Goal: Transaction & Acquisition: Purchase product/service

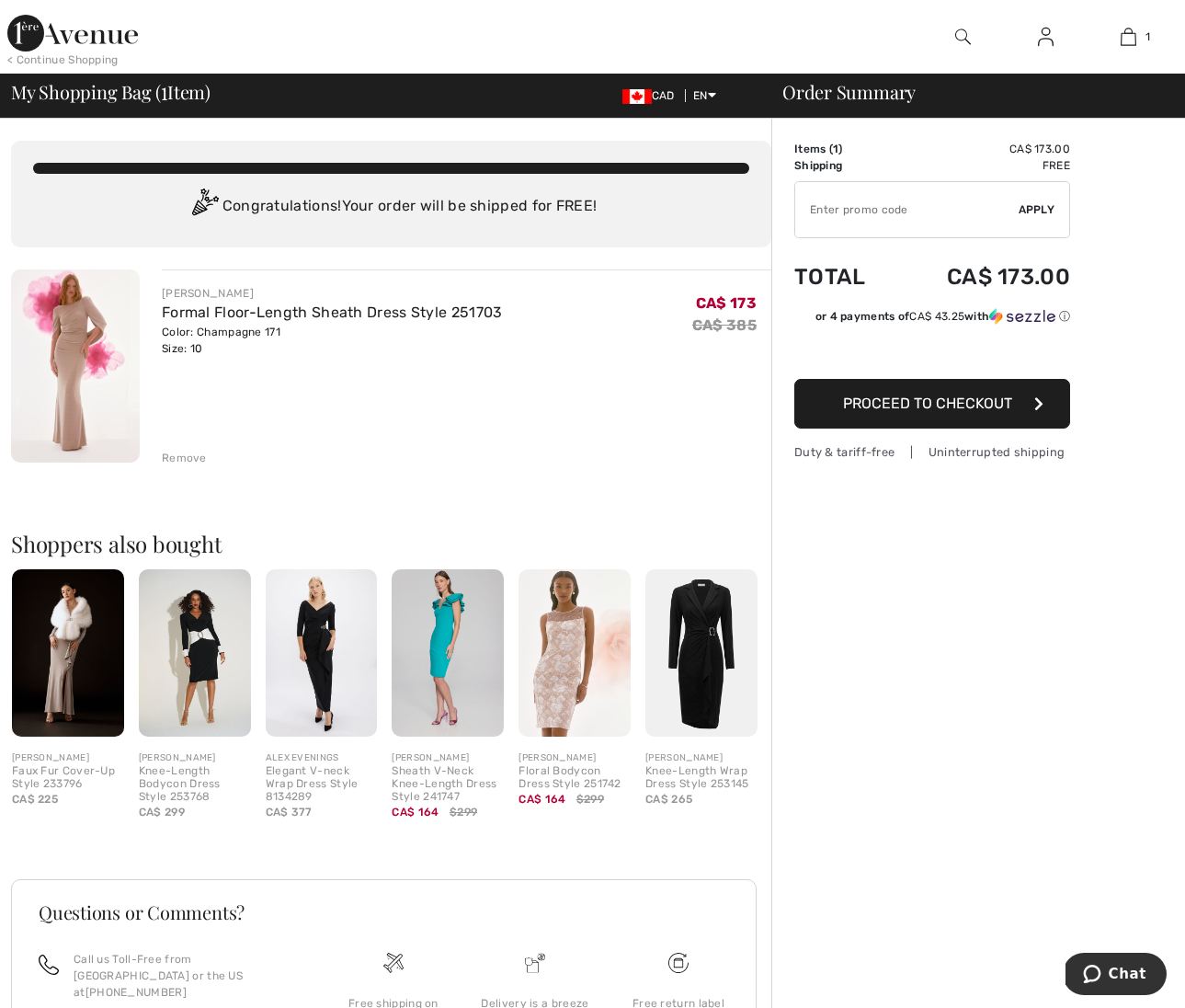
click at [937, 398] on span "Proceed to Checkout" at bounding box center [928, 403] width 169 height 17
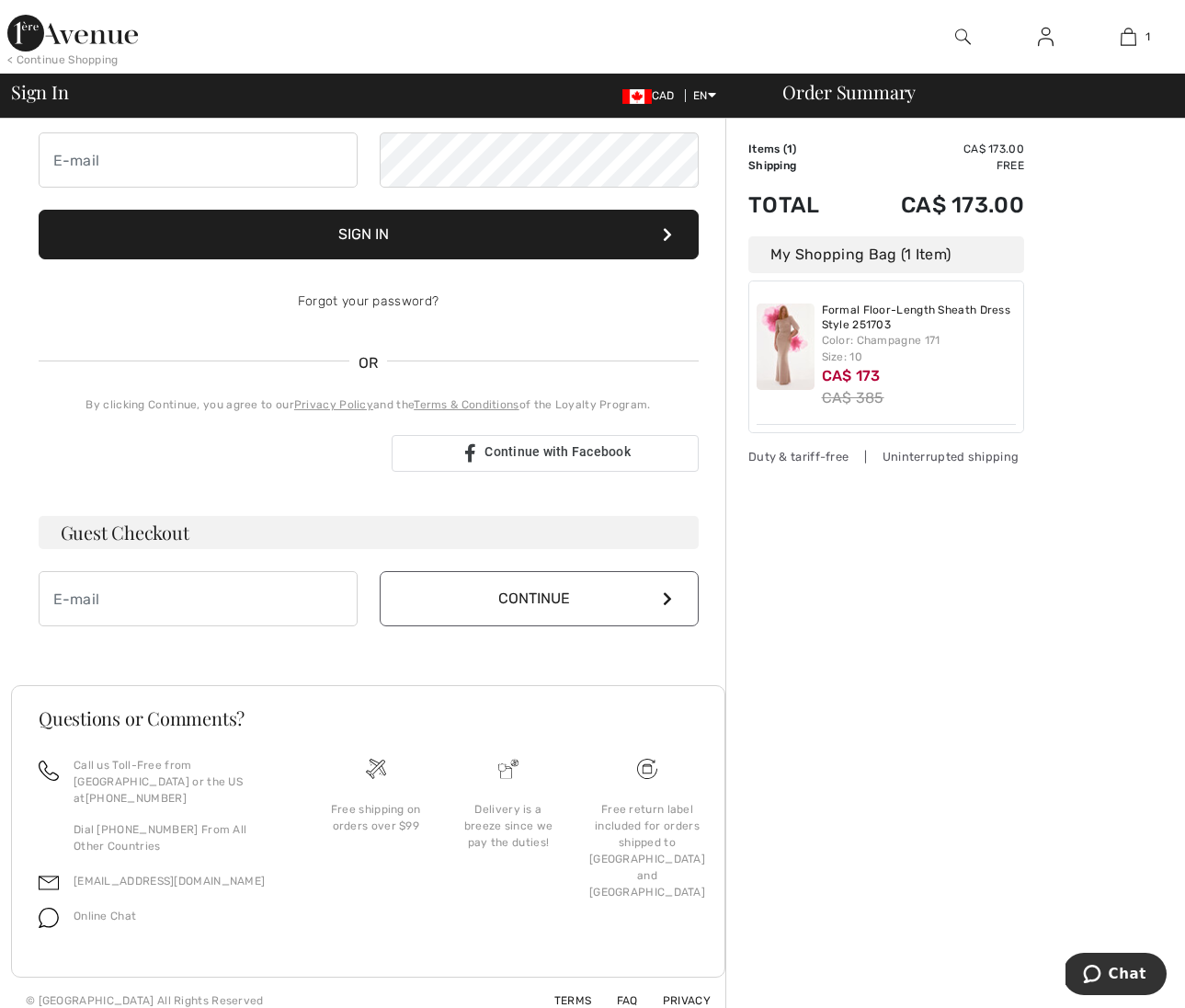
scroll to position [181, 0]
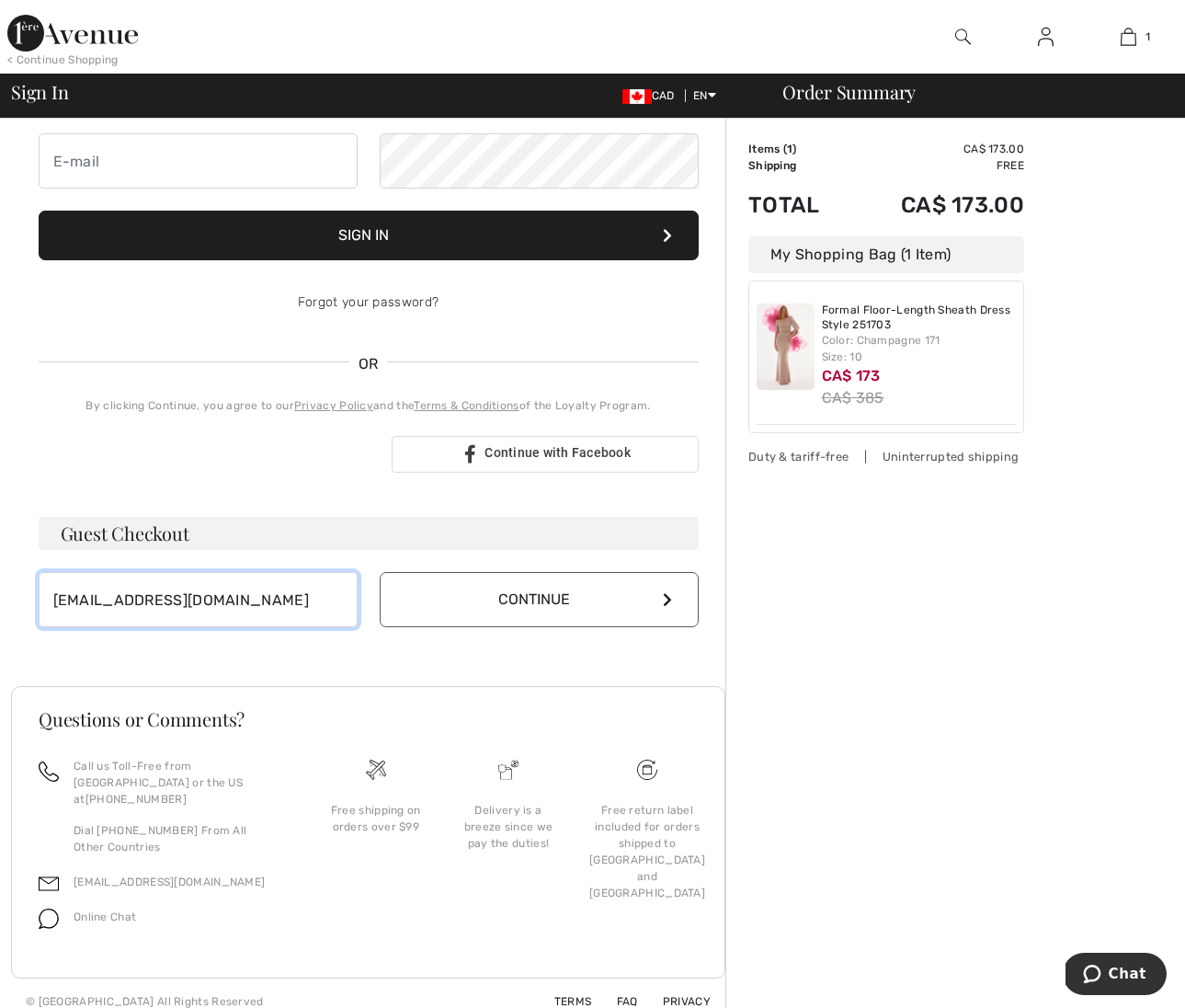
type input "karendcomeau@gmail.com"
click at [669, 598] on icon at bounding box center [667, 599] width 9 height 15
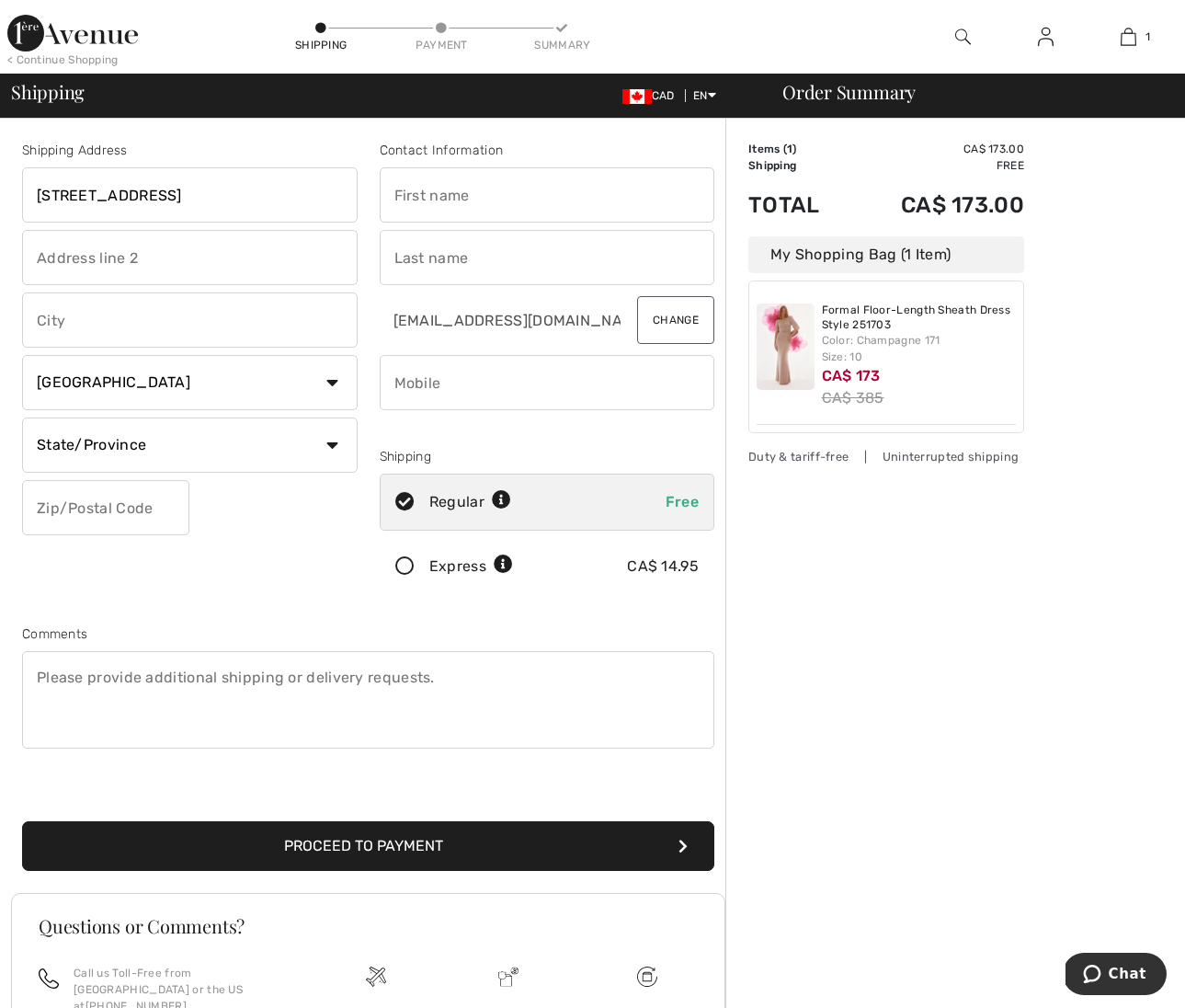
type input "145B boul.st.pierre ouest"
type input "karen"
type input "comeau"
click at [789, 545] on div "Order Summary Details Items ( 1 ) CA$ 173.00 Promo code CA$ 0.00 Shipping Free …" at bounding box center [955, 675] width 459 height 1113
select select "NB"
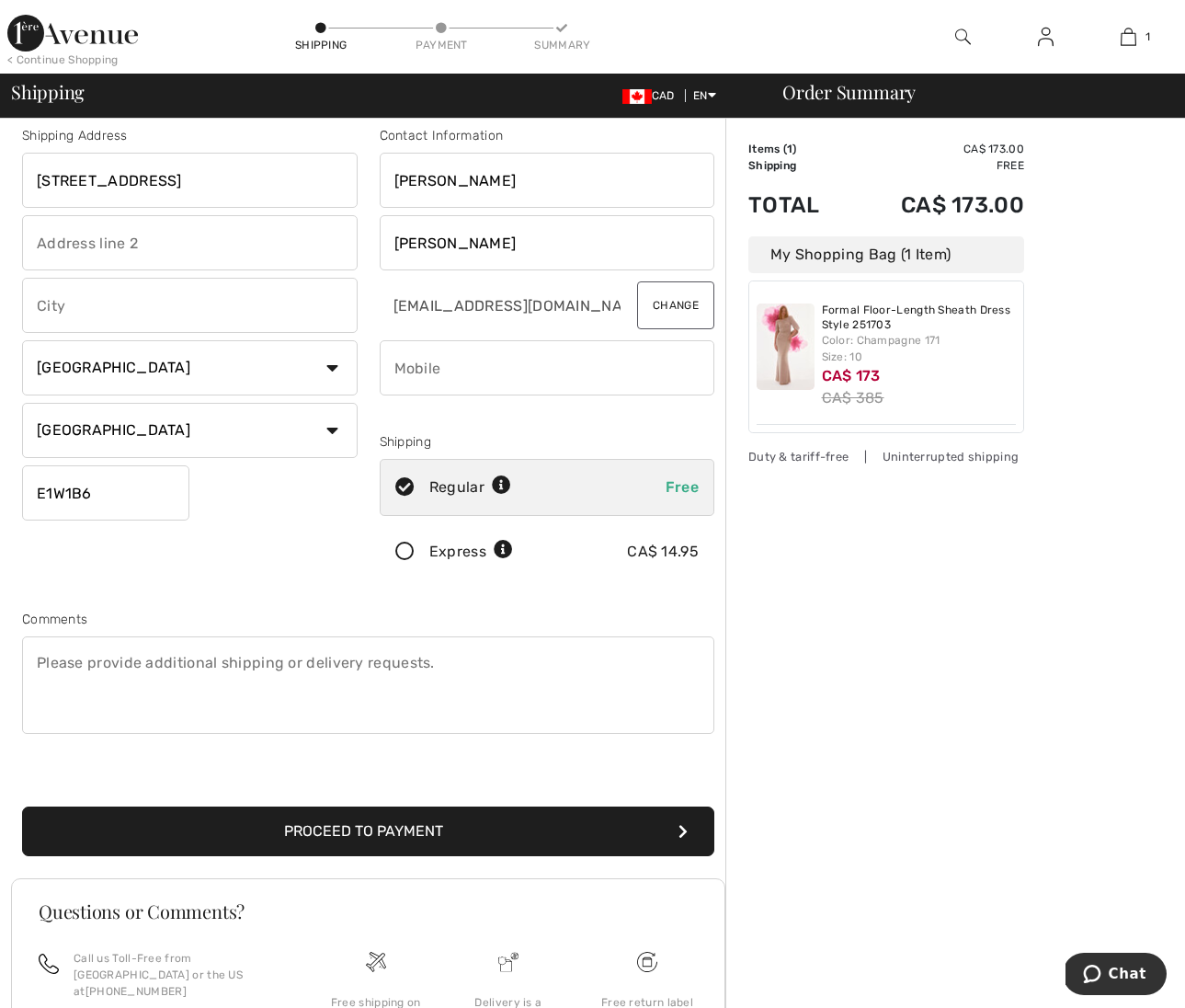
scroll to position [16, 0]
type input "E1W1B6"
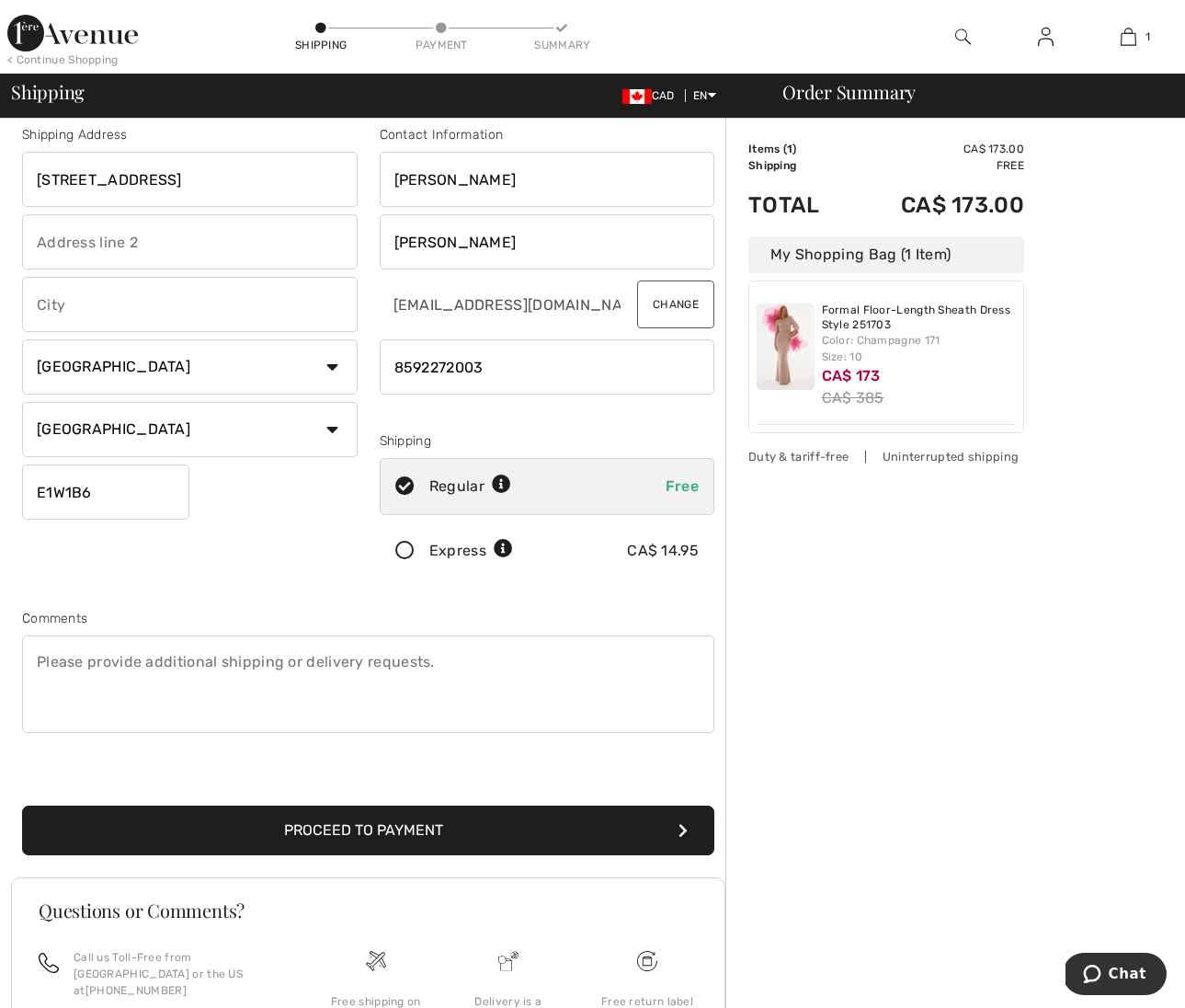
click at [854, 579] on div "Order Summary Details Items ( 1 ) CA$ 173.00 Promo code CA$ 0.00 Shipping Free …" at bounding box center [955, 659] width 459 height 1113
click at [422, 369] on input "phone" at bounding box center [548, 366] width 336 height 55
click at [448, 369] on input "phone" at bounding box center [548, 366] width 336 height 55
type input "8592272003"
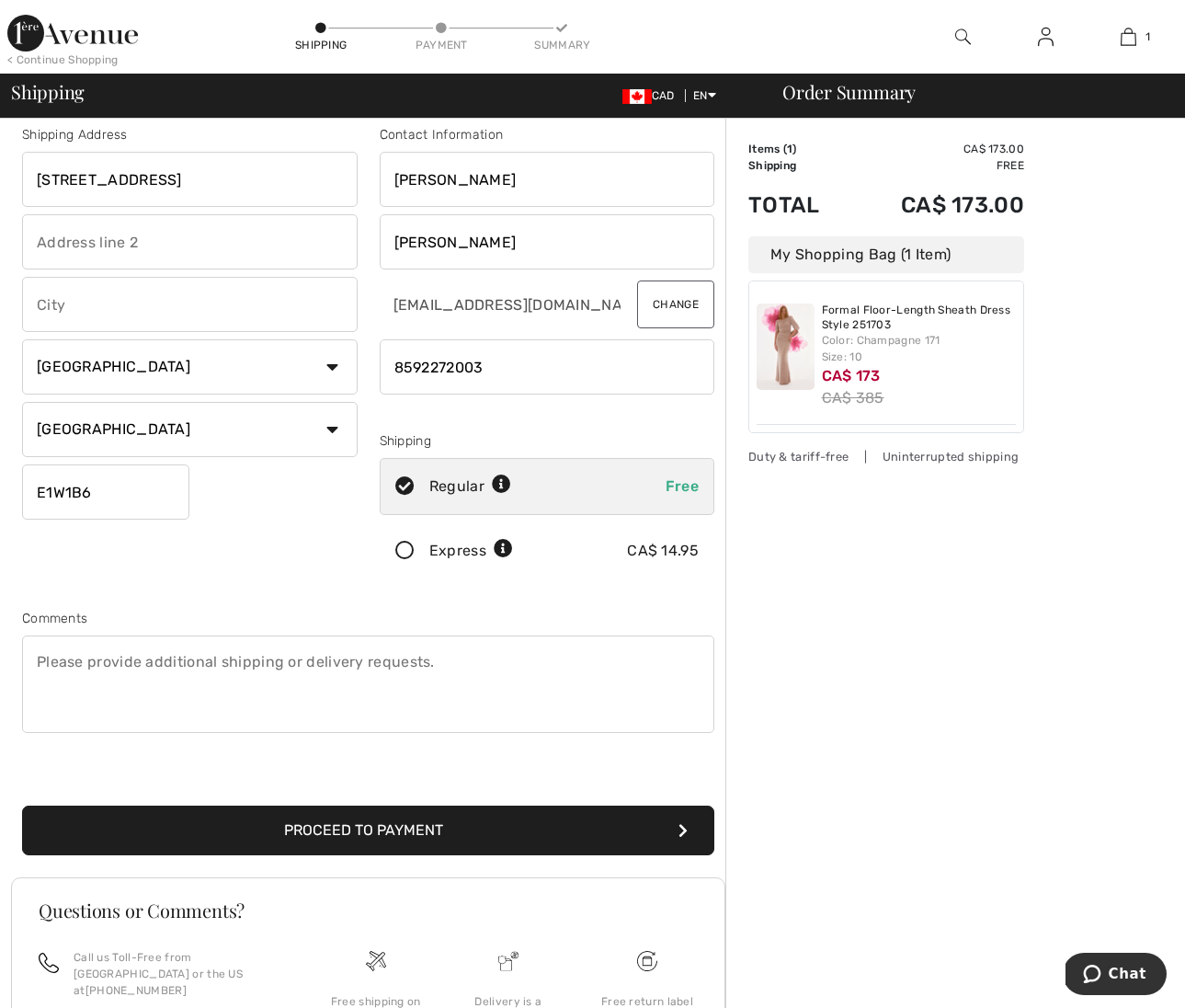
click at [663, 427] on div "Contact Information karen comeau karendcomeau@gmail.com Change Shipping Regular…" at bounding box center [548, 355] width 357 height 461
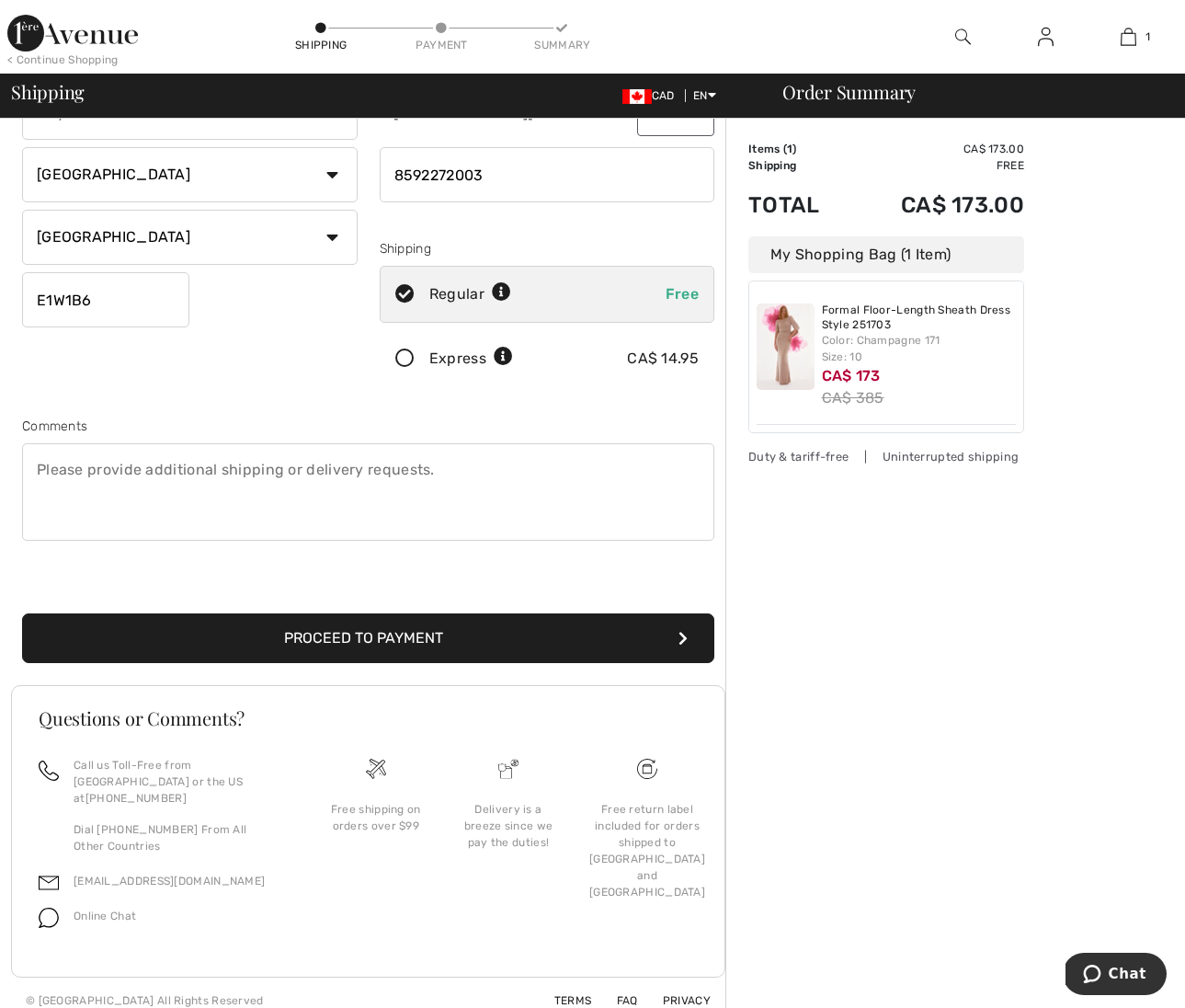
scroll to position [207, 0]
click at [439, 636] on button "Proceed to Payment" at bounding box center [368, 638] width 693 height 50
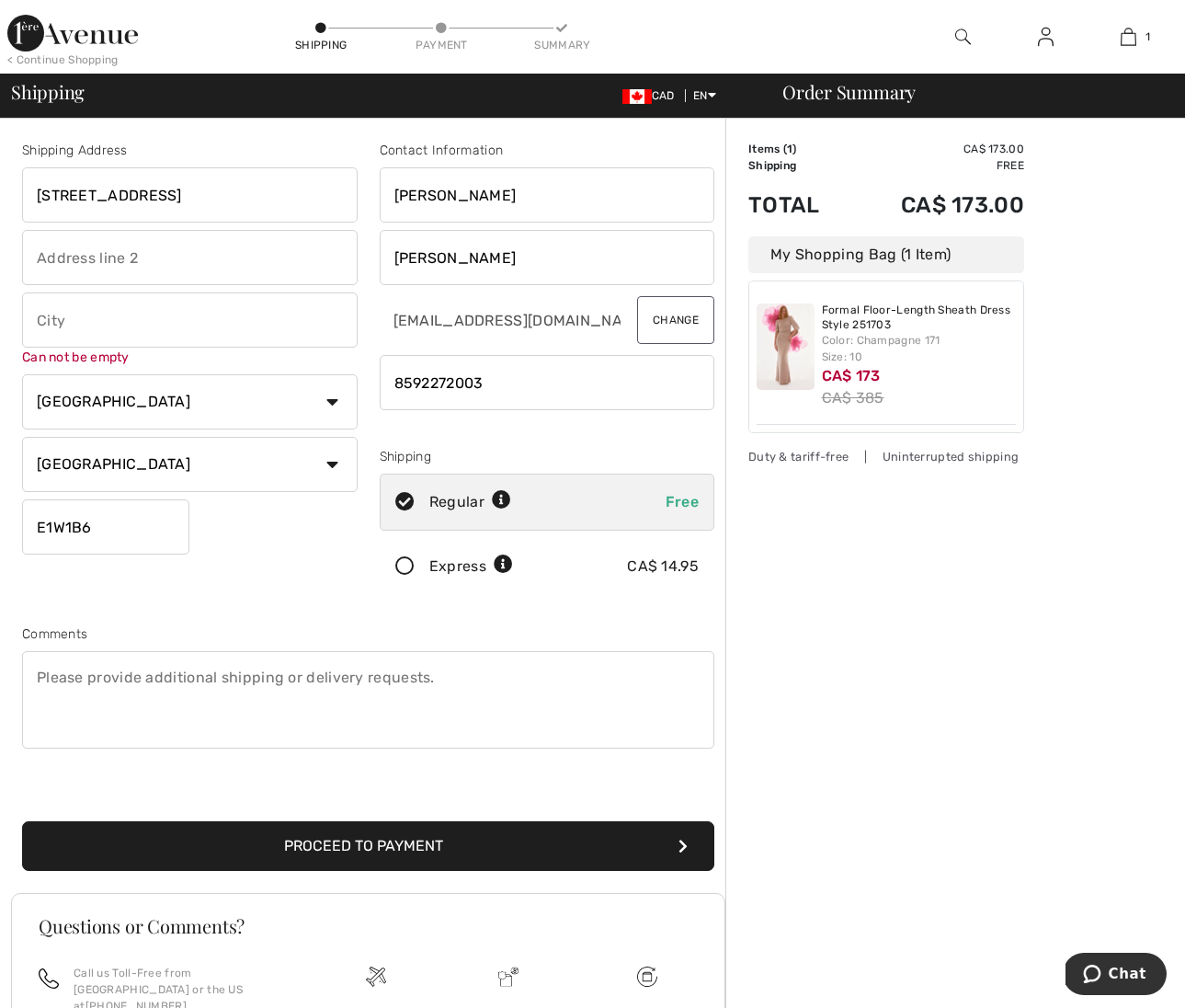
scroll to position [0, 0]
type input "caraquet"
click at [624, 839] on button "Proceed to Payment" at bounding box center [368, 845] width 693 height 50
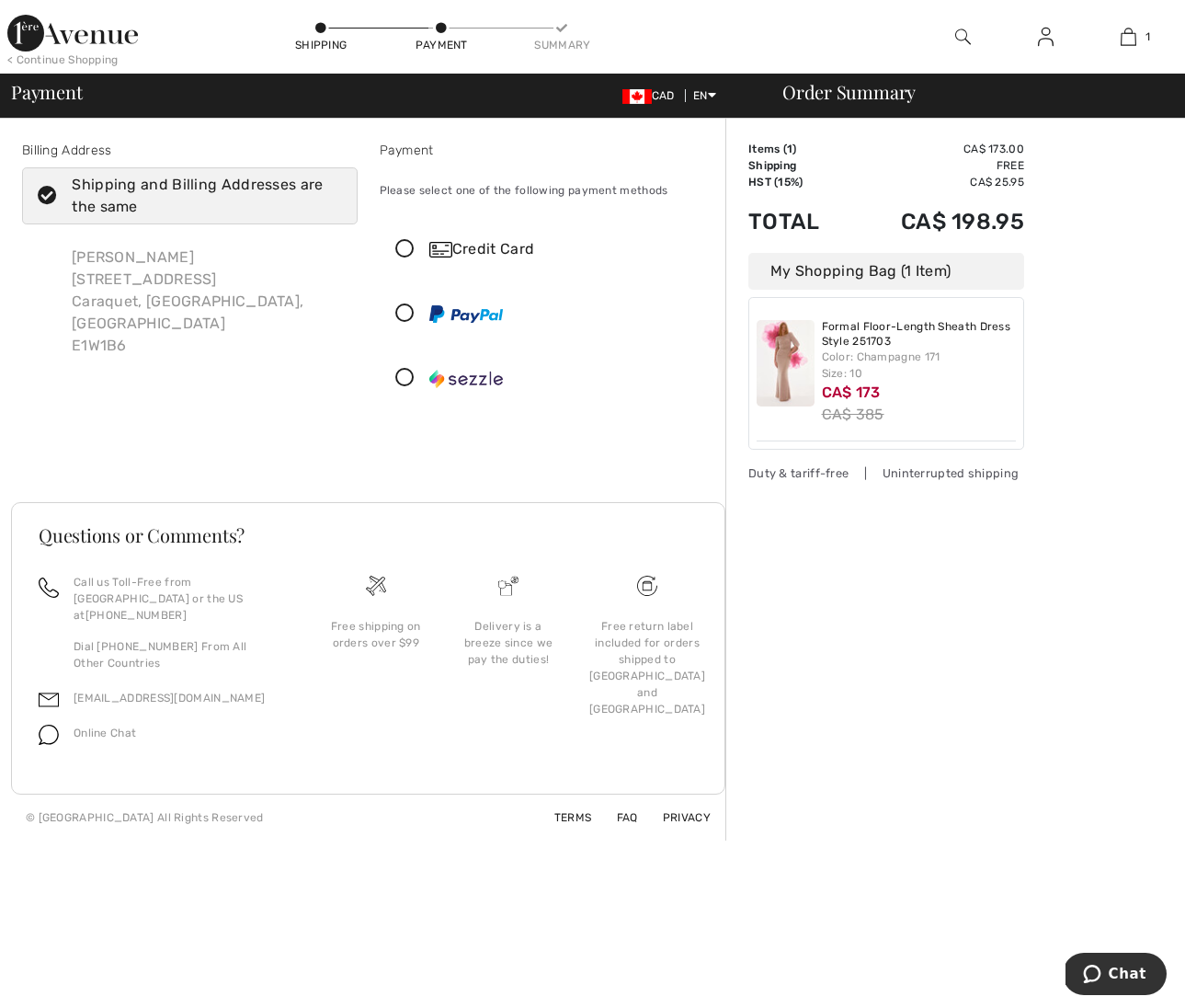
click at [403, 248] on icon at bounding box center [405, 250] width 49 height 19
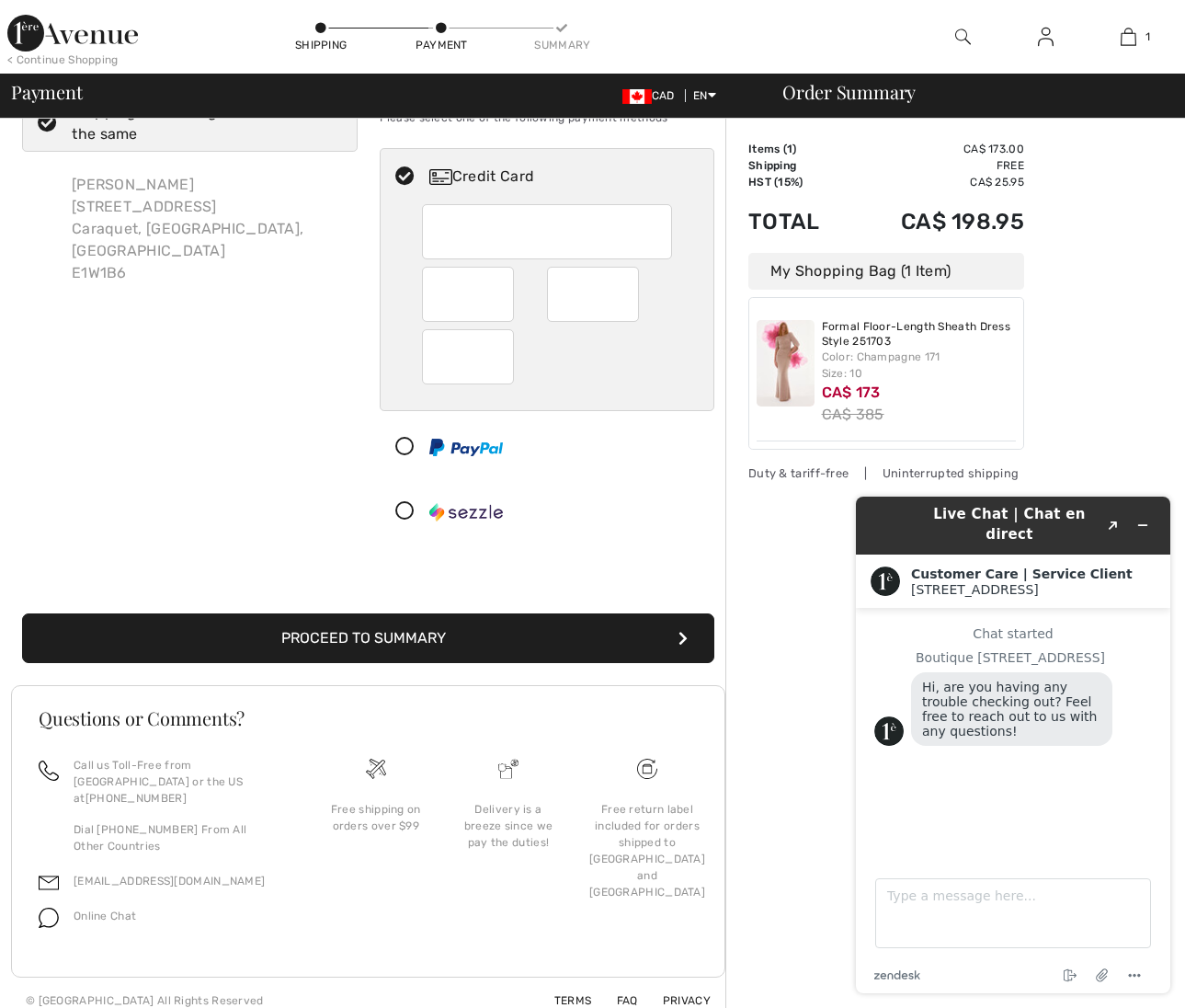
scroll to position [72, 0]
click at [681, 635] on icon "submit" at bounding box center [683, 638] width 9 height 15
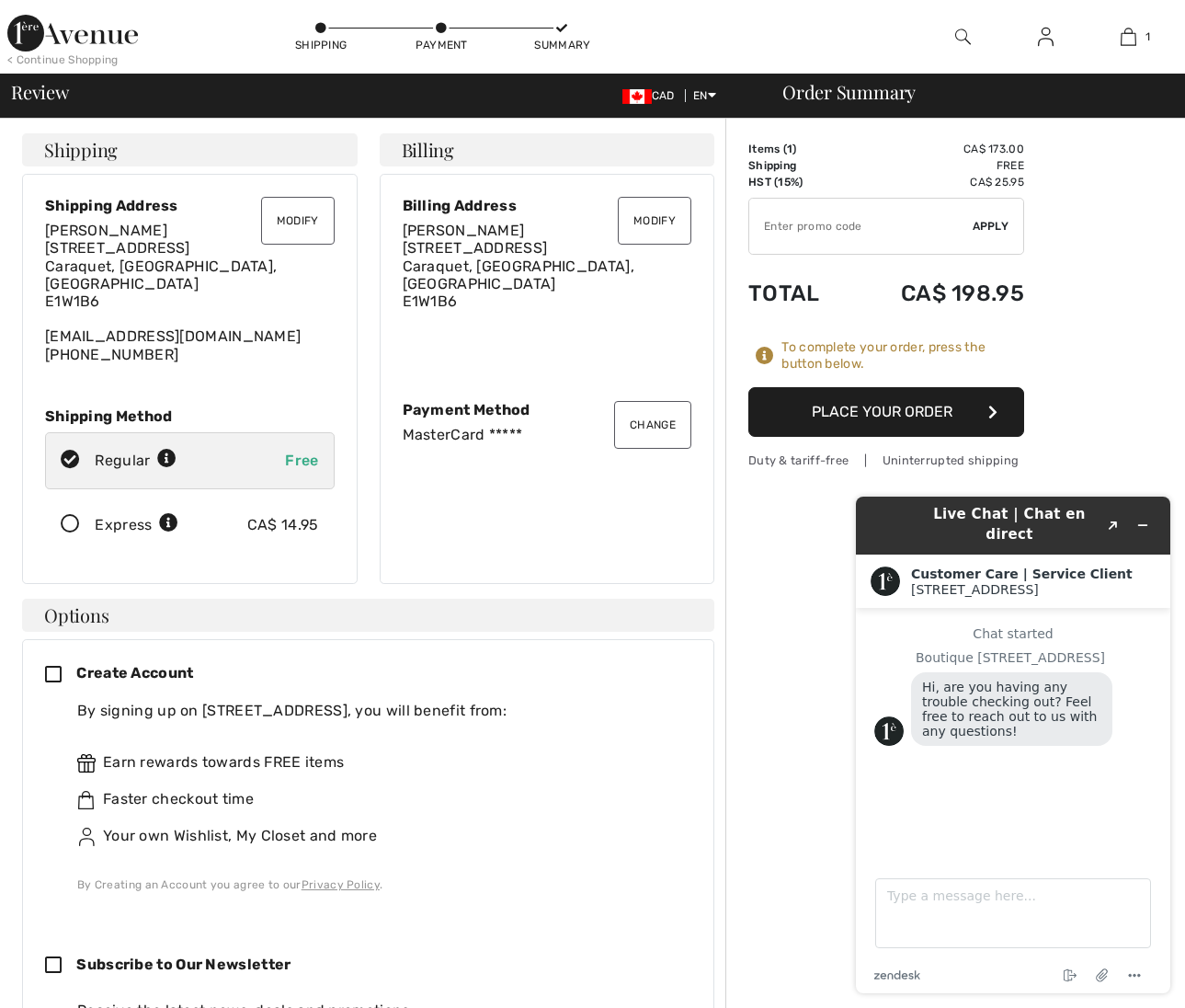
click at [993, 409] on icon "button" at bounding box center [993, 412] width 9 height 15
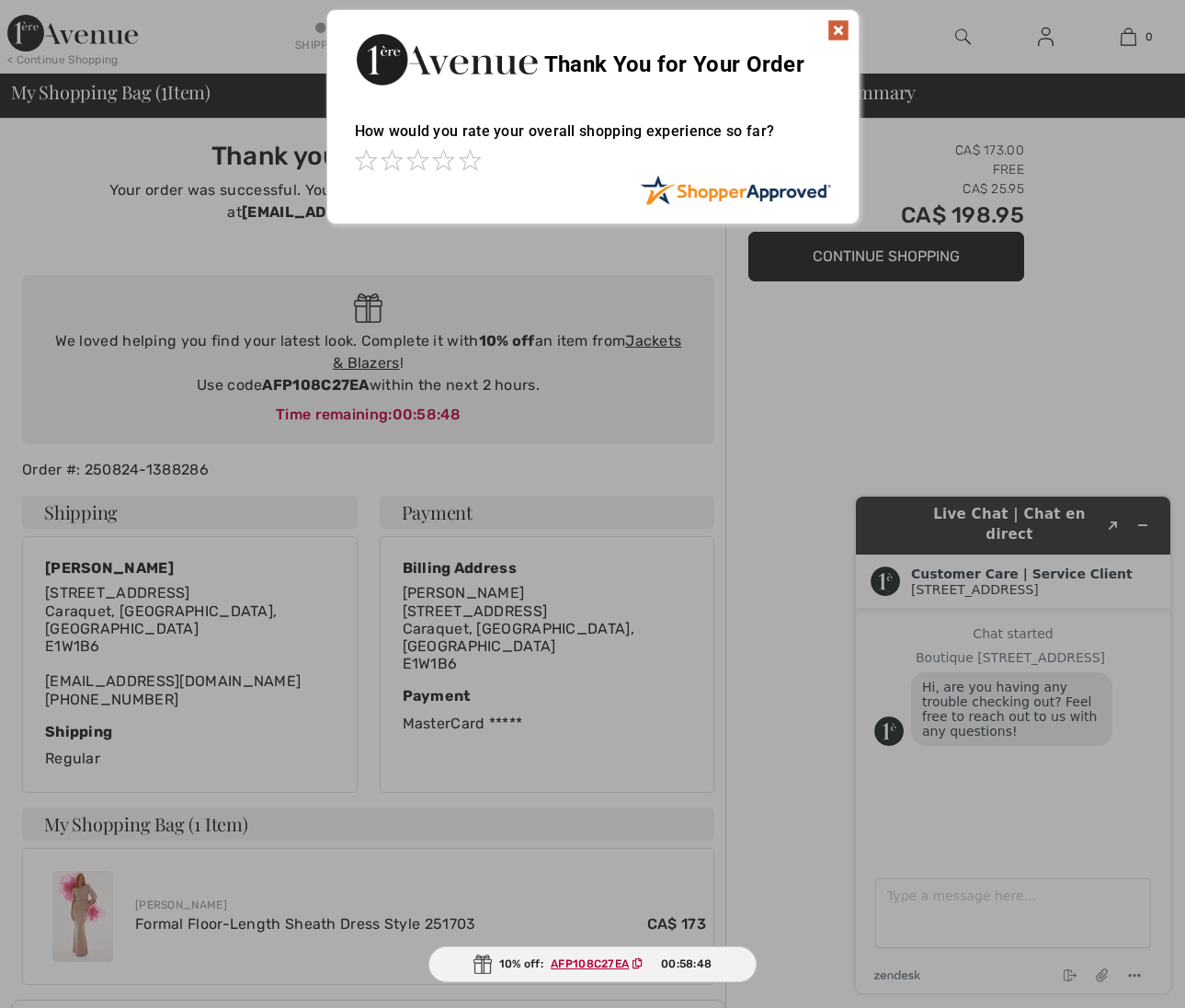
click at [842, 24] on img at bounding box center [838, 30] width 22 height 22
